Goal: Find specific page/section: Find specific page/section

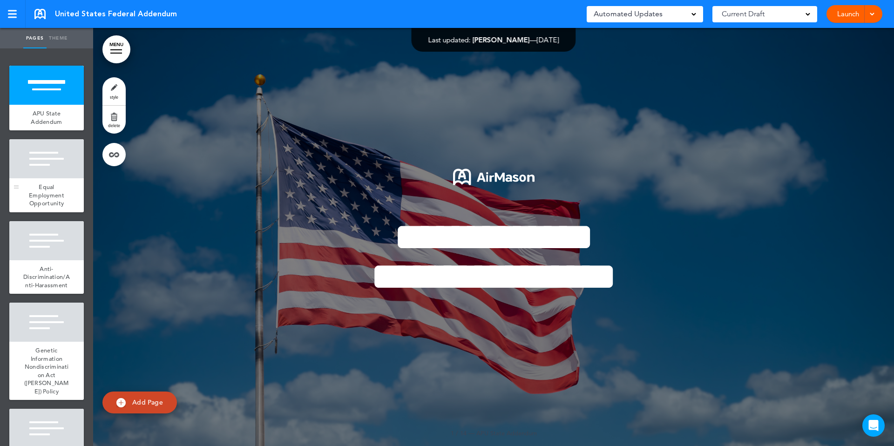
click at [52, 189] on span "Equal Employment Opportunity" at bounding box center [46, 195] width 35 height 24
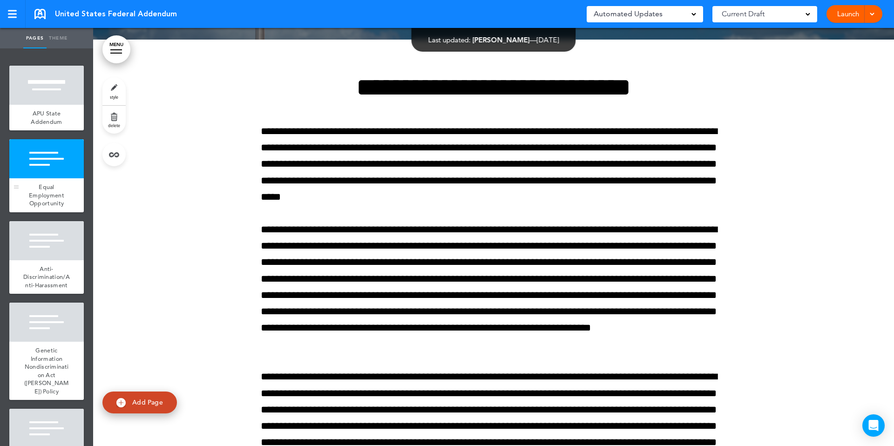
scroll to position [418, 0]
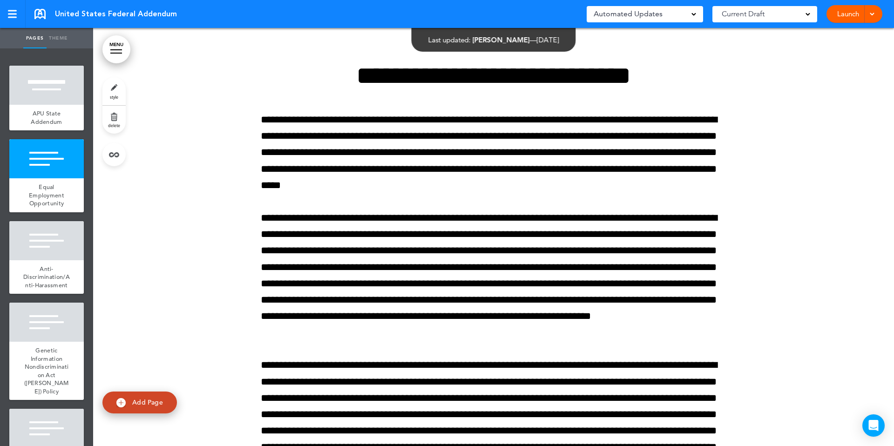
click at [681, 14] on div "Automated Updates 0" at bounding box center [645, 13] width 102 height 13
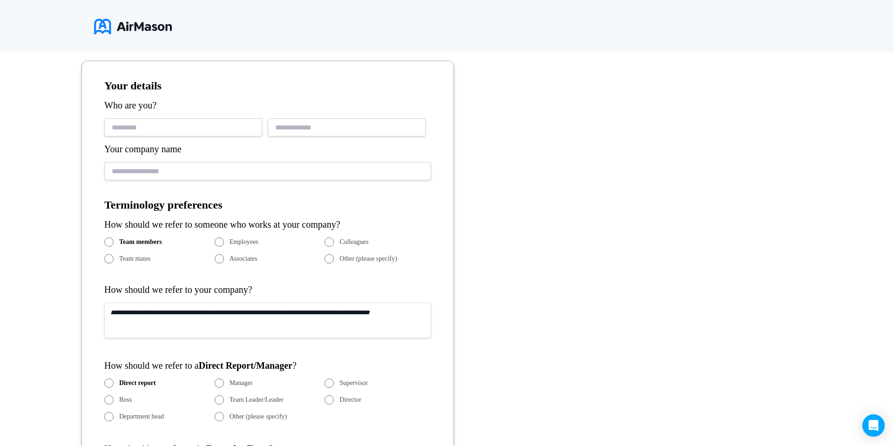
click at [206, 26] on div at bounding box center [278, 27] width 369 height 25
